Goal: Task Accomplishment & Management: Manage account settings

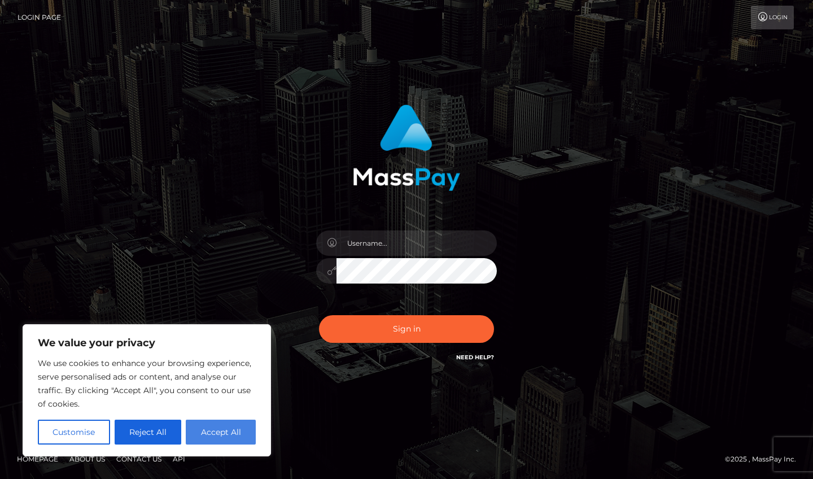
click at [222, 436] on button "Accept All" at bounding box center [221, 431] width 70 height 25
checkbox input "true"
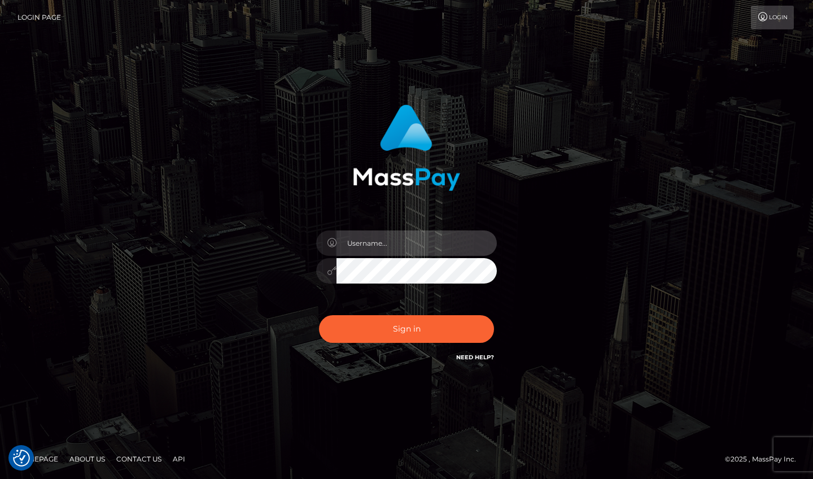
type input "[EMAIL_ADDRESS][DOMAIN_NAME]"
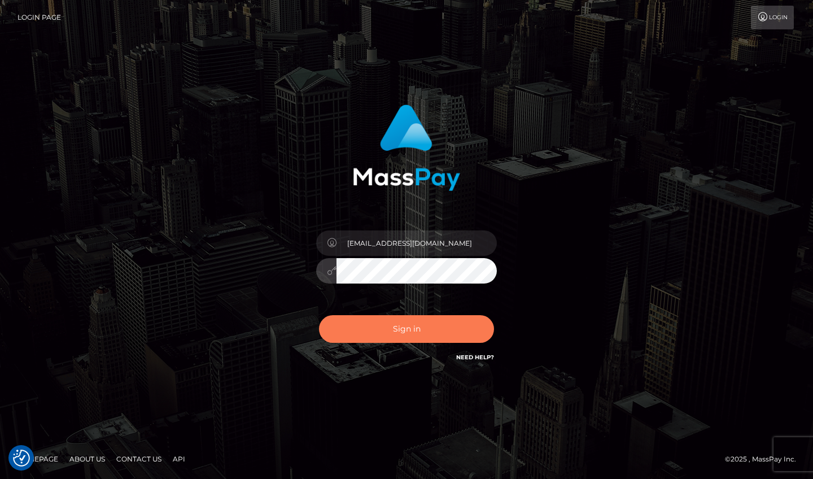
click at [411, 335] on button "Sign in" at bounding box center [406, 329] width 175 height 28
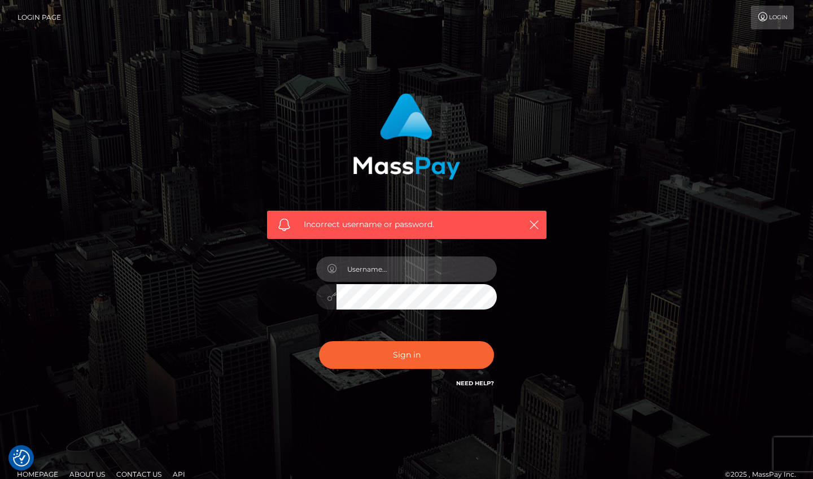
type input "[EMAIL_ADDRESS][DOMAIN_NAME]"
click at [433, 328] on div "[EMAIL_ADDRESS][DOMAIN_NAME]" at bounding box center [407, 291] width 198 height 86
click at [406, 354] on button "Sign in" at bounding box center [406, 355] width 175 height 28
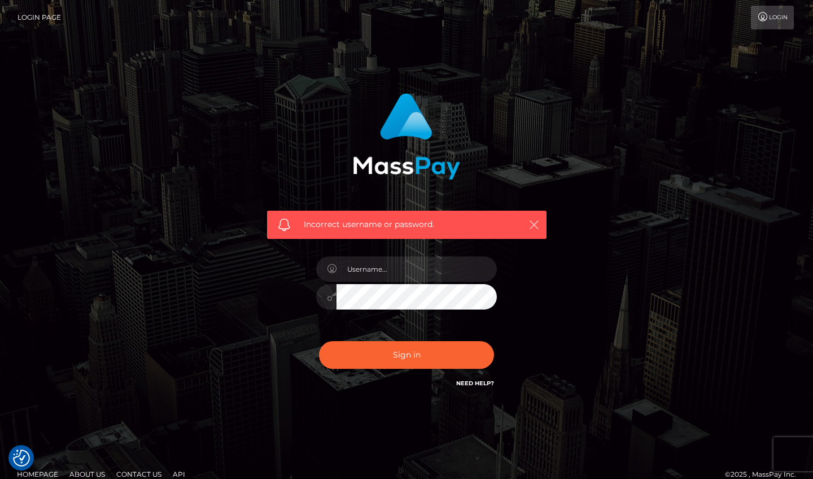
click at [534, 228] on icon "button" at bounding box center [533, 224] width 11 height 11
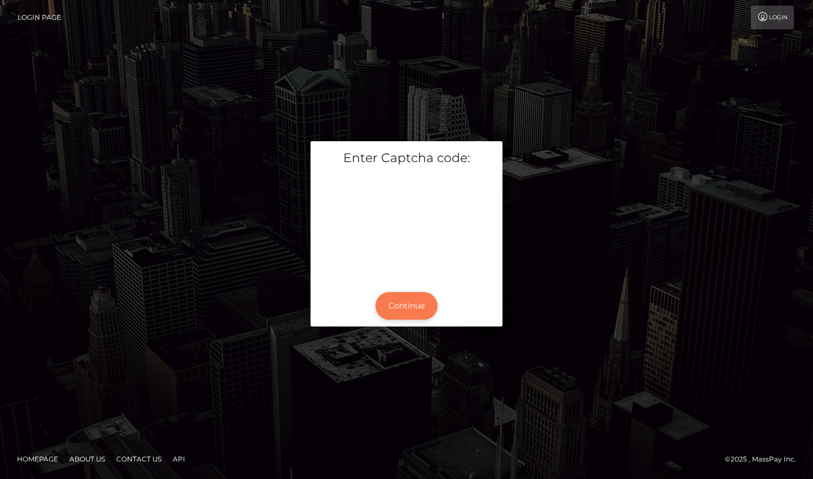
click at [413, 302] on button "Continue" at bounding box center [406, 306] width 62 height 28
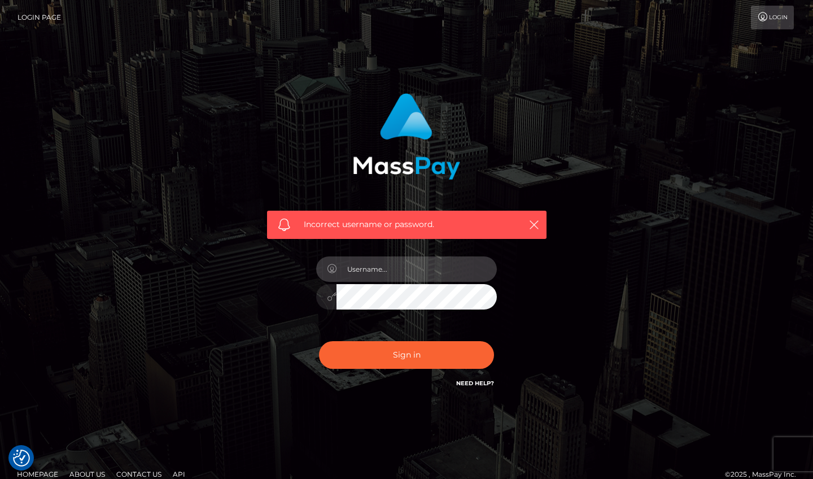
type input "ivetteadrianar@gmail.com"
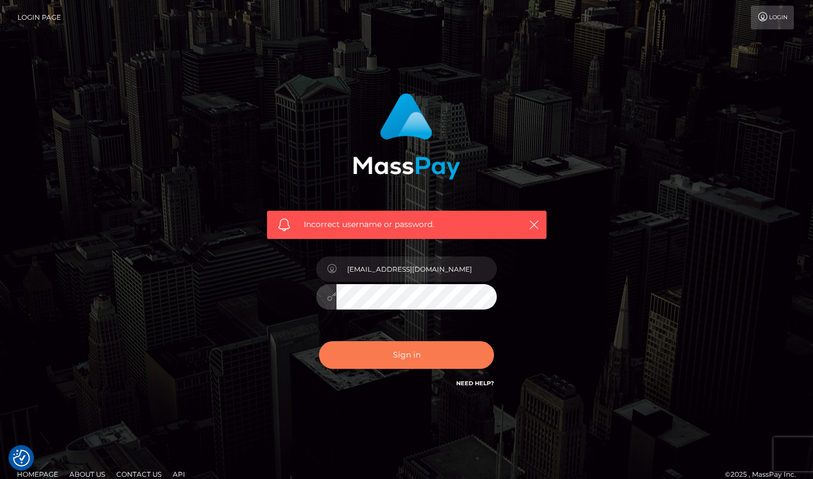
click at [405, 352] on button "Sign in" at bounding box center [406, 355] width 175 height 28
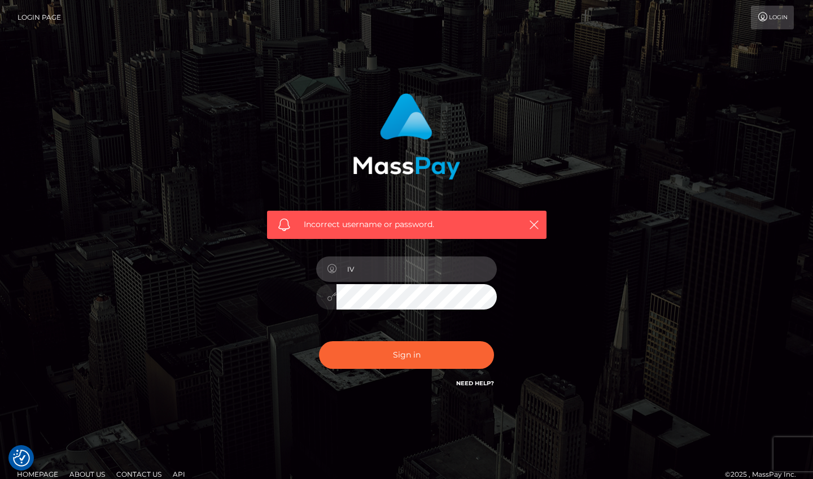
type input "I"
type input "[EMAIL_ADDRESS][DOMAIN_NAME]"
click at [586, 286] on div "Incorrect username or password. [EMAIL_ADDRESS][DOMAIN_NAME]" at bounding box center [406, 247] width 643 height 325
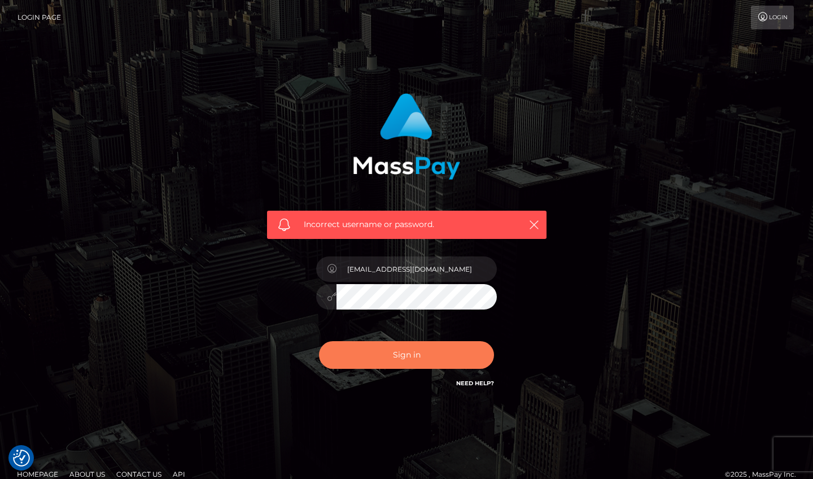
click at [432, 359] on button "Sign in" at bounding box center [406, 355] width 175 height 28
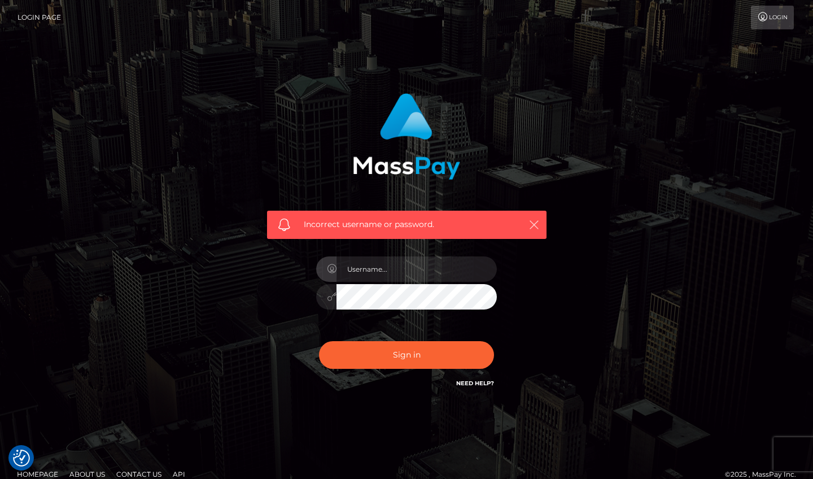
click at [535, 229] on icon "button" at bounding box center [533, 224] width 11 height 11
click at [370, 268] on input "text" at bounding box center [416, 268] width 160 height 25
type input "ivetteadrianar@gmail.com"
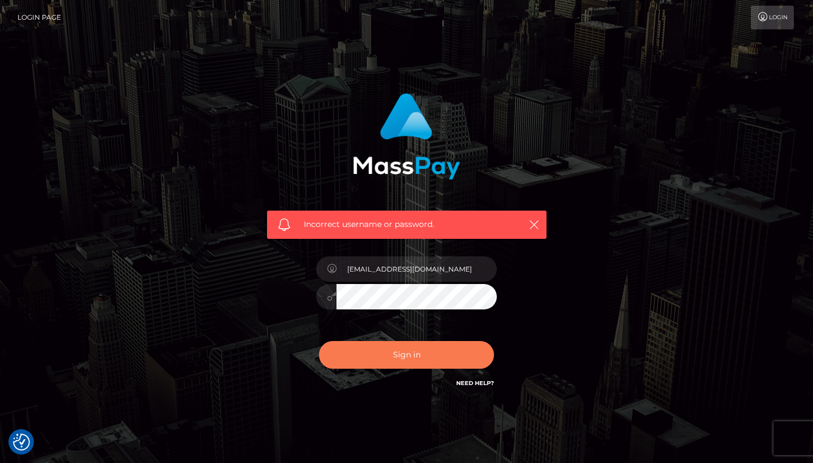
click at [397, 354] on button "Sign in" at bounding box center [406, 355] width 175 height 28
